Goal: Book appointment/travel/reservation

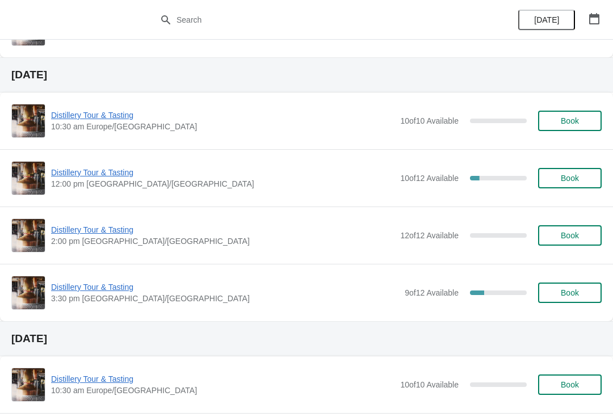
scroll to position [713, 0]
click at [201, 288] on span "Distillery Tour & Tasting" at bounding box center [225, 286] width 348 height 11
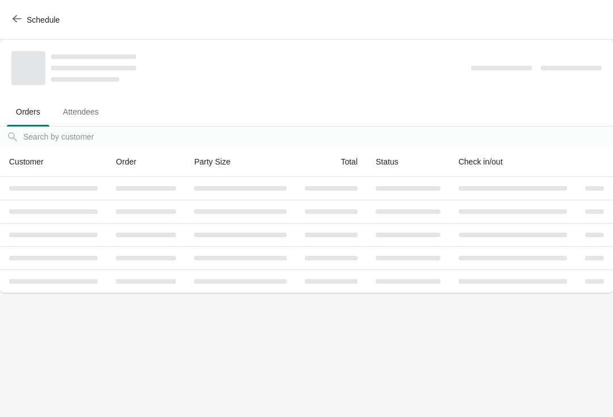
scroll to position [0, 0]
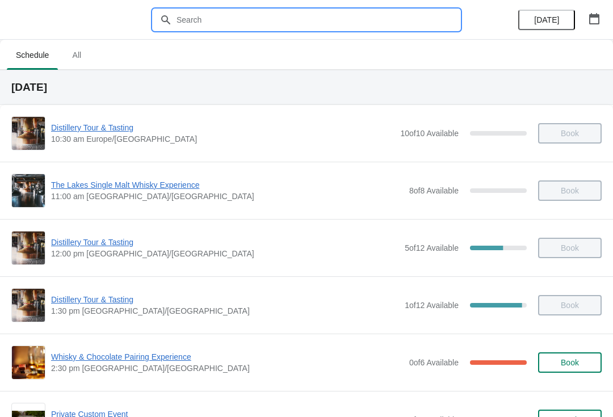
click at [285, 14] on input "text" at bounding box center [318, 20] width 284 height 20
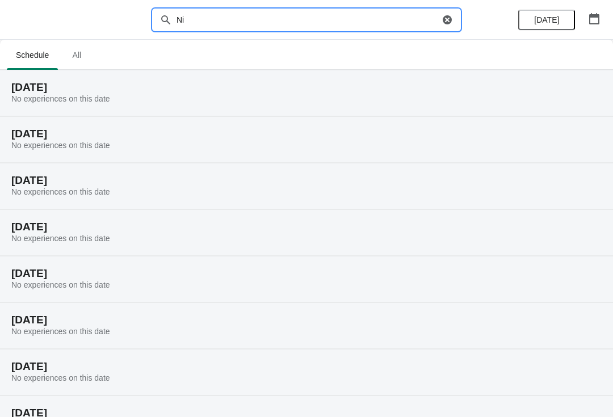
type input "N"
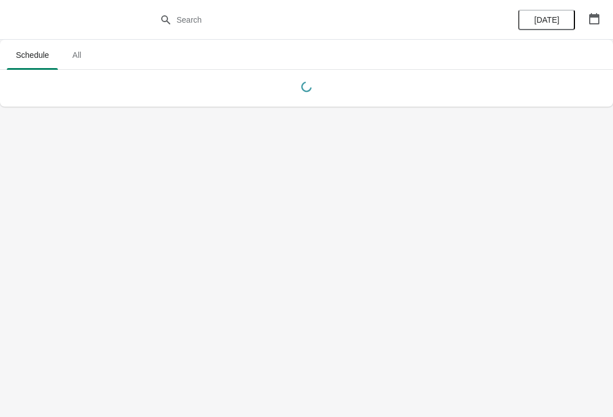
click at [76, 58] on span "All" at bounding box center [76, 55] width 28 height 20
click at [41, 51] on span "Schedule" at bounding box center [32, 55] width 51 height 20
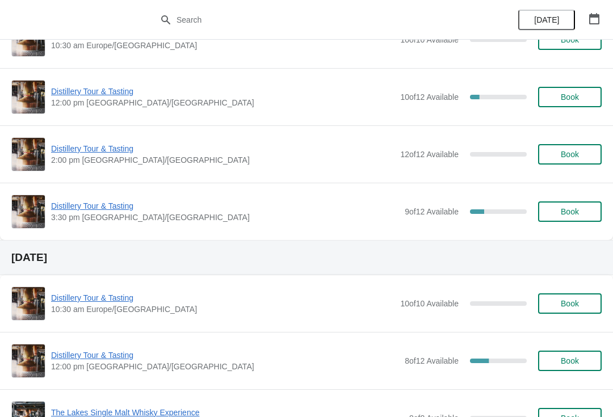
scroll to position [796, 0]
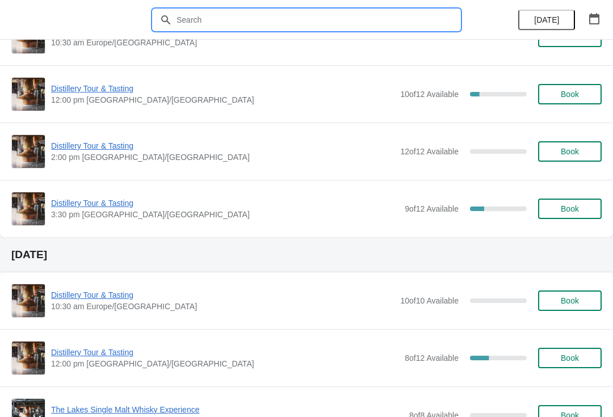
click at [322, 20] on input "text" at bounding box center [318, 20] width 284 height 20
type input "[PERSON_NAME]"
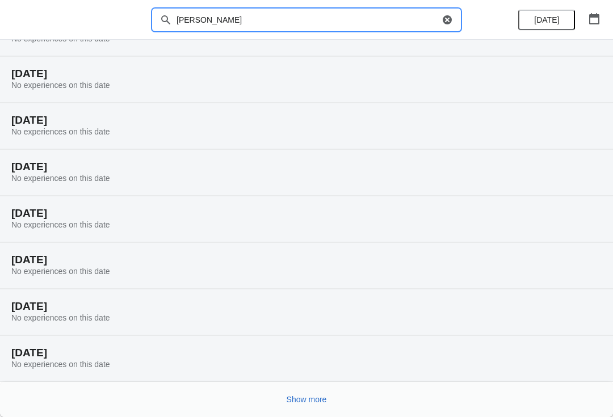
scroll to position [67, 0]
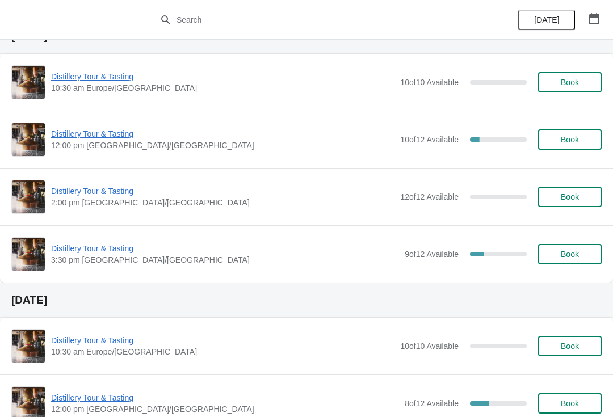
scroll to position [758, 0]
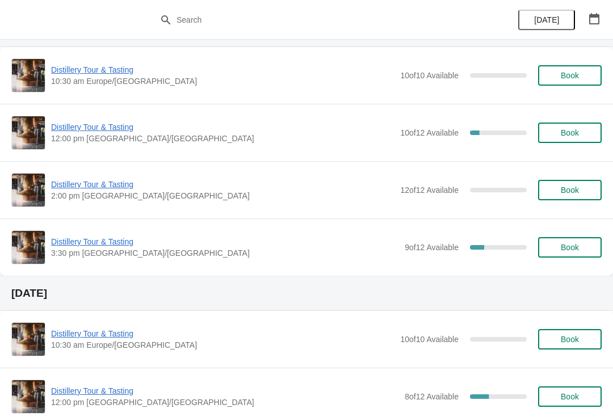
click at [322, 255] on span "3:30 pm [GEOGRAPHIC_DATA]/[GEOGRAPHIC_DATA]" at bounding box center [225, 252] width 348 height 11
click at [121, 245] on span "Distillery Tour & Tasting" at bounding box center [225, 241] width 348 height 11
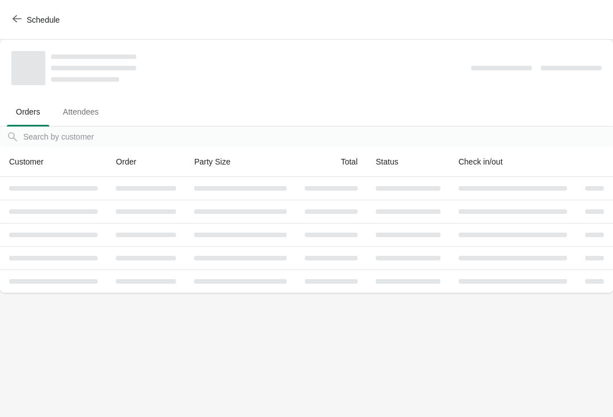
scroll to position [0, 0]
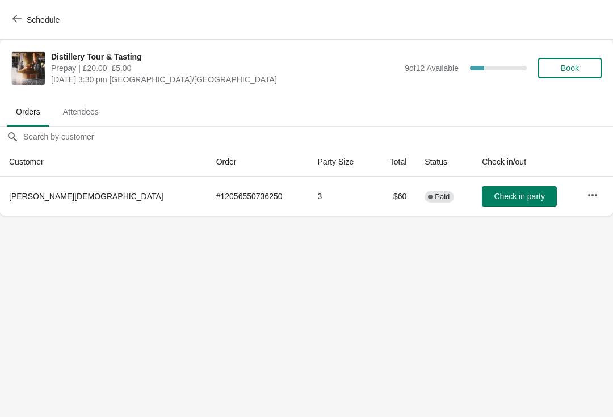
click at [23, 10] on button "Schedule" at bounding box center [37, 20] width 63 height 20
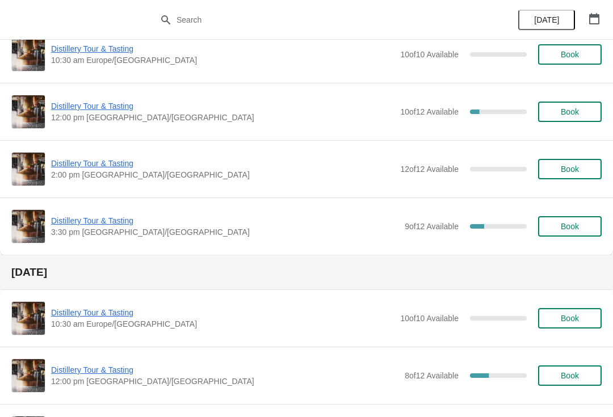
scroll to position [781, 0]
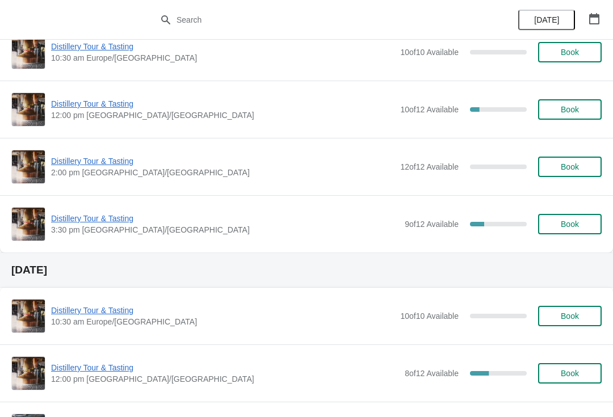
click at [125, 240] on div "Distillery Tour & Tasting 3:30 pm Europe/London 9 of 12 Available 25 % Book" at bounding box center [306, 224] width 590 height 34
click at [108, 219] on span "Distillery Tour & Tasting" at bounding box center [225, 218] width 348 height 11
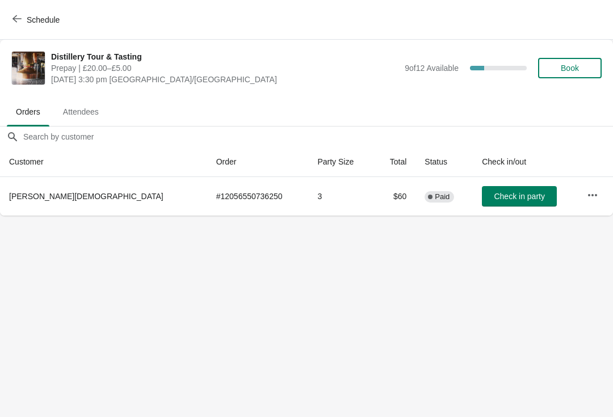
scroll to position [0, 0]
click at [17, 23] on icon "button" at bounding box center [16, 18] width 9 height 9
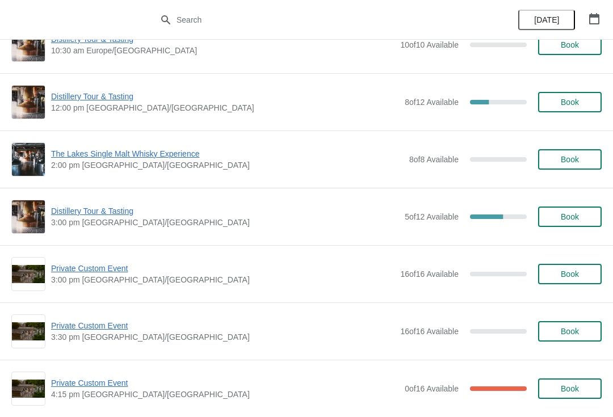
scroll to position [1052, 0]
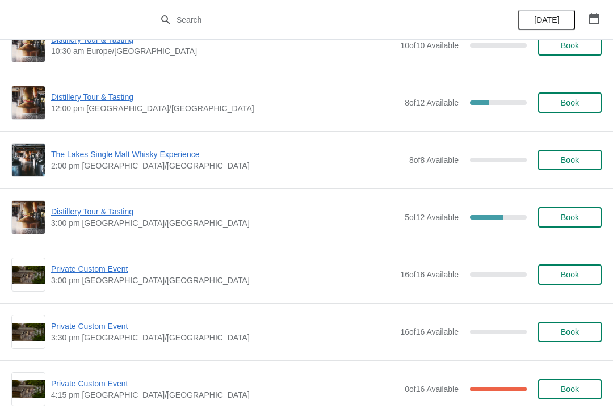
click at [115, 209] on span "Distillery Tour & Tasting" at bounding box center [225, 211] width 348 height 11
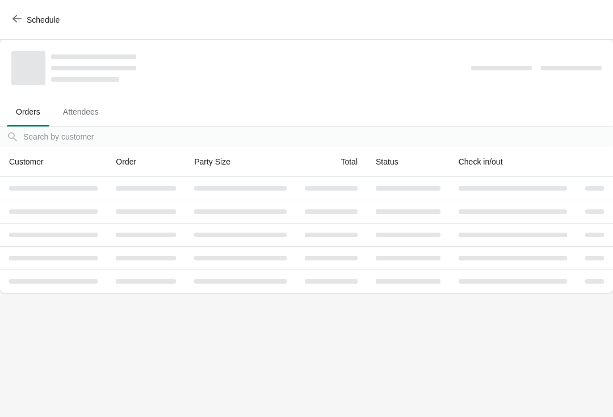
scroll to position [0, 0]
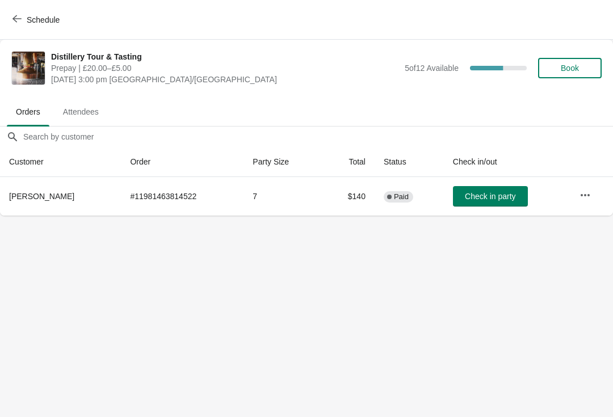
click at [21, 22] on icon "button" at bounding box center [16, 18] width 9 height 9
